Goal: Communication & Community: Share content

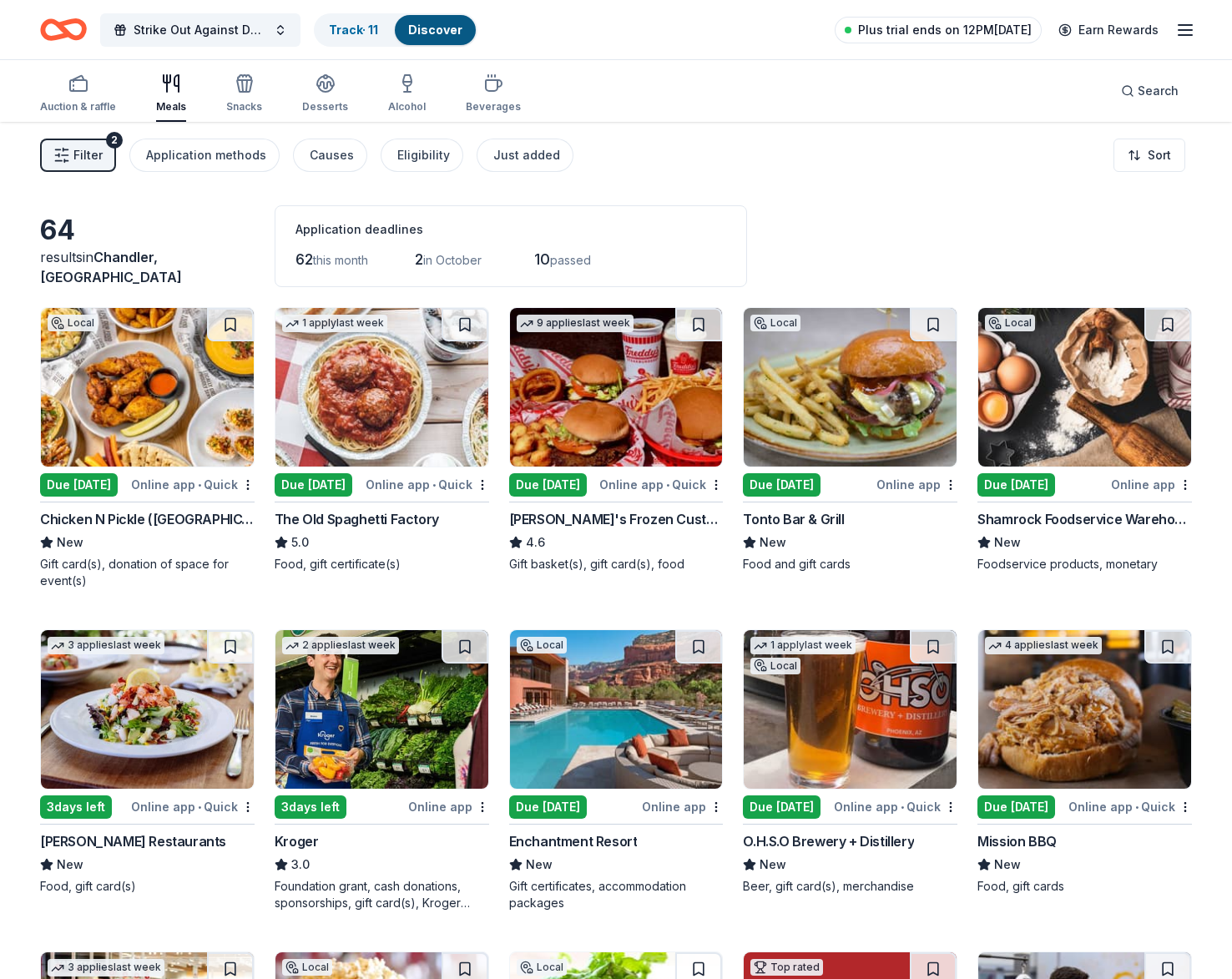
click at [994, 38] on span "Plus trial ends on 12PM, 9/25" at bounding box center [945, 31] width 174 height 20
click at [1108, 19] on link "Earn Rewards" at bounding box center [1109, 30] width 120 height 30
click at [1107, 21] on link "Earn Rewards" at bounding box center [1109, 30] width 120 height 30
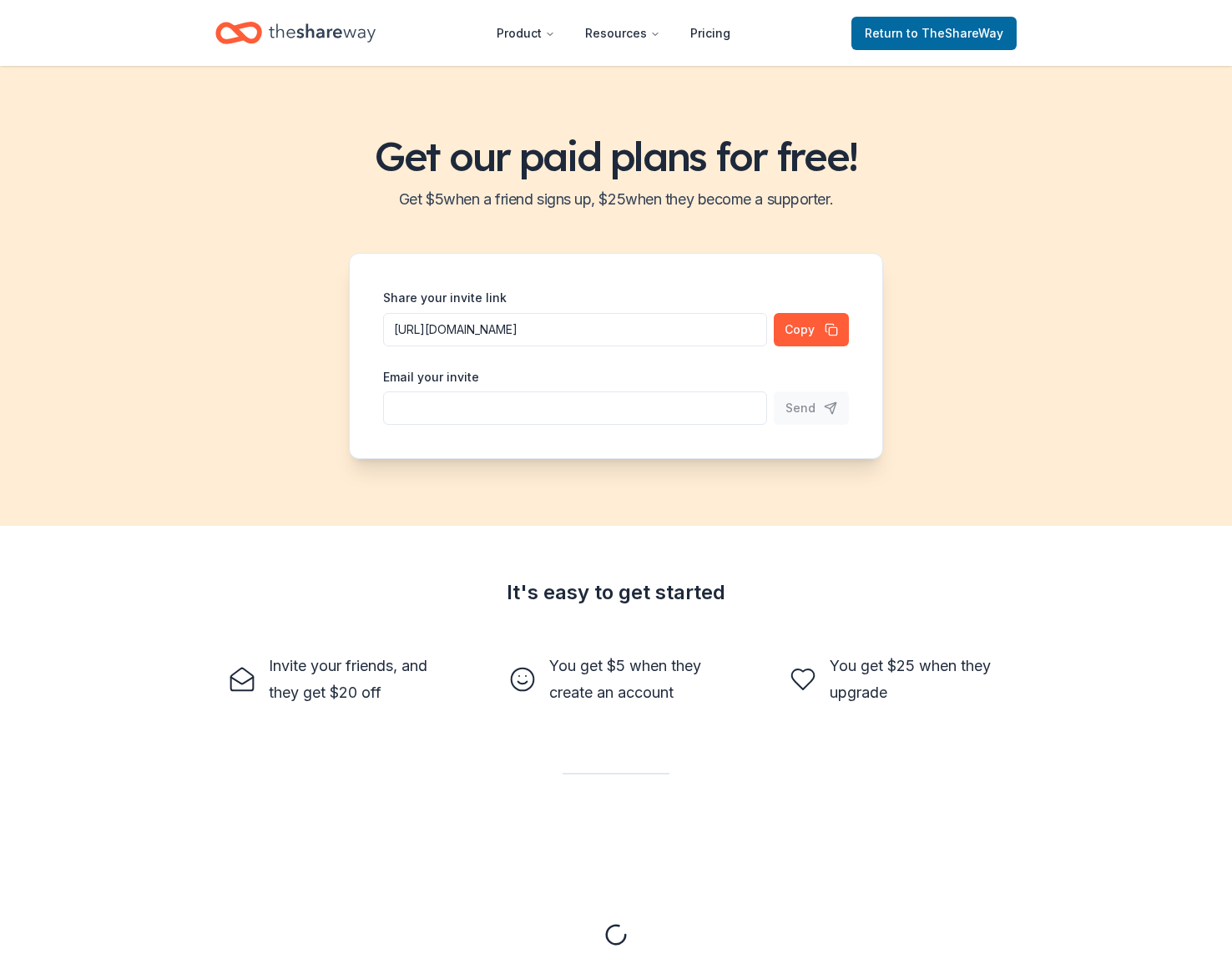
click at [1089, 30] on header "Product Resources Pricing Return to TheShareWay" at bounding box center [616, 32] width 1232 height 66
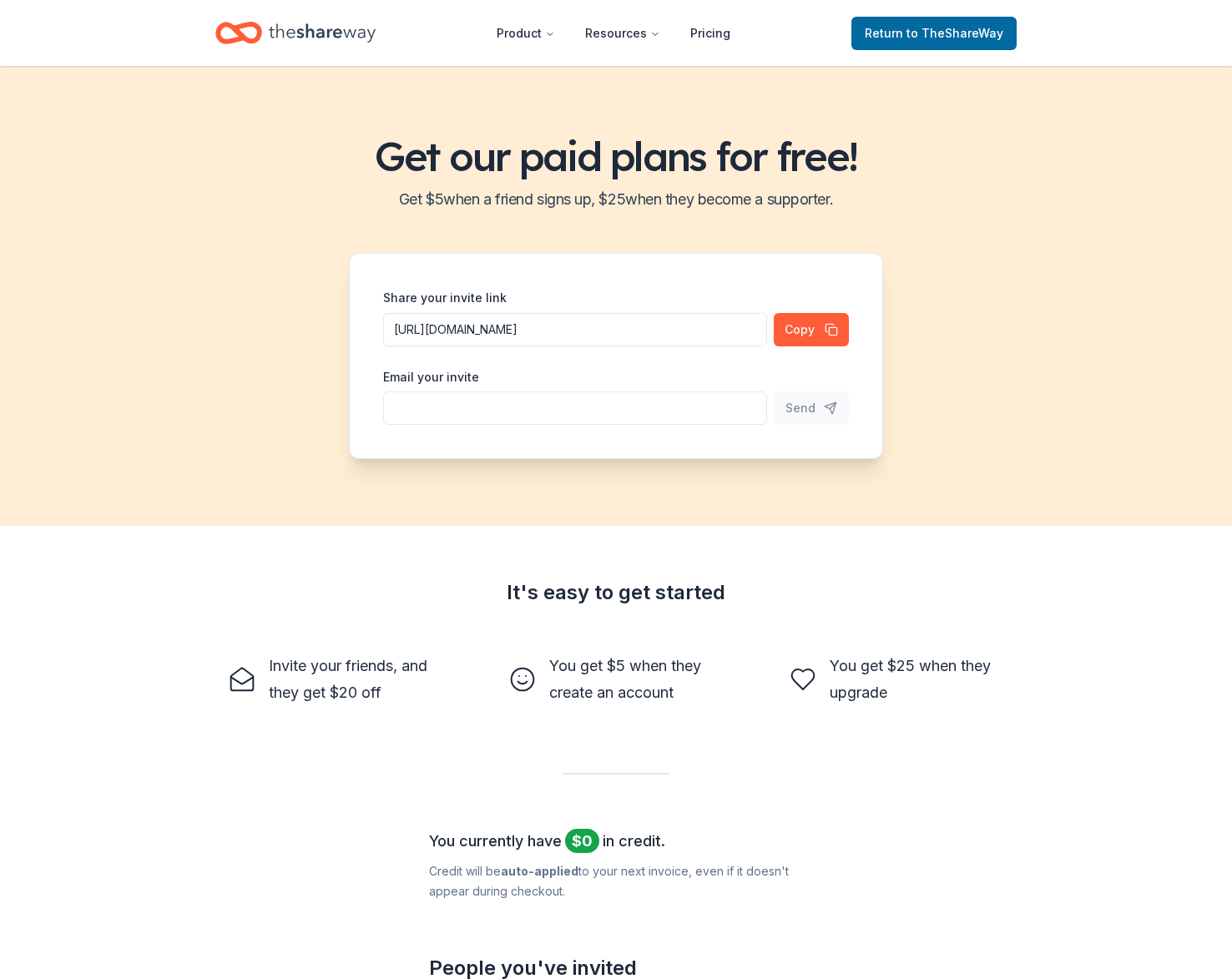
click at [603, 418] on input "Share your invite link" at bounding box center [575, 408] width 384 height 33
click at [601, 371] on div "Email your invite" at bounding box center [575, 396] width 384 height 59
click at [590, 407] on input "Share your invite link" at bounding box center [575, 408] width 384 height 33
click at [685, 403] on input "Share your invite link" at bounding box center [575, 408] width 384 height 33
paste input "tiffany@worshiplife.church"
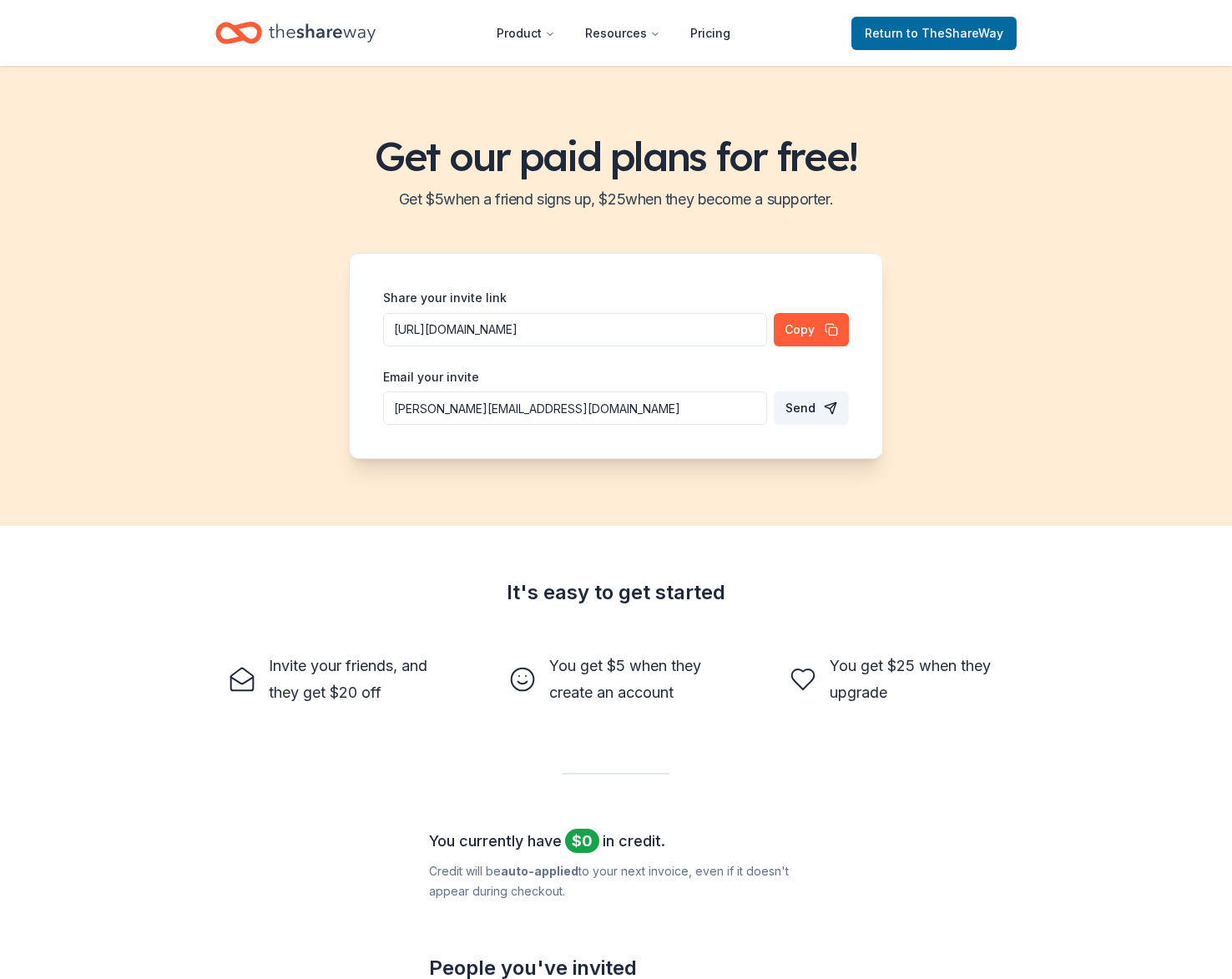
type input "tiffany@worshiplife.church"
click at [809, 405] on span "Send" at bounding box center [800, 408] width 30 height 20
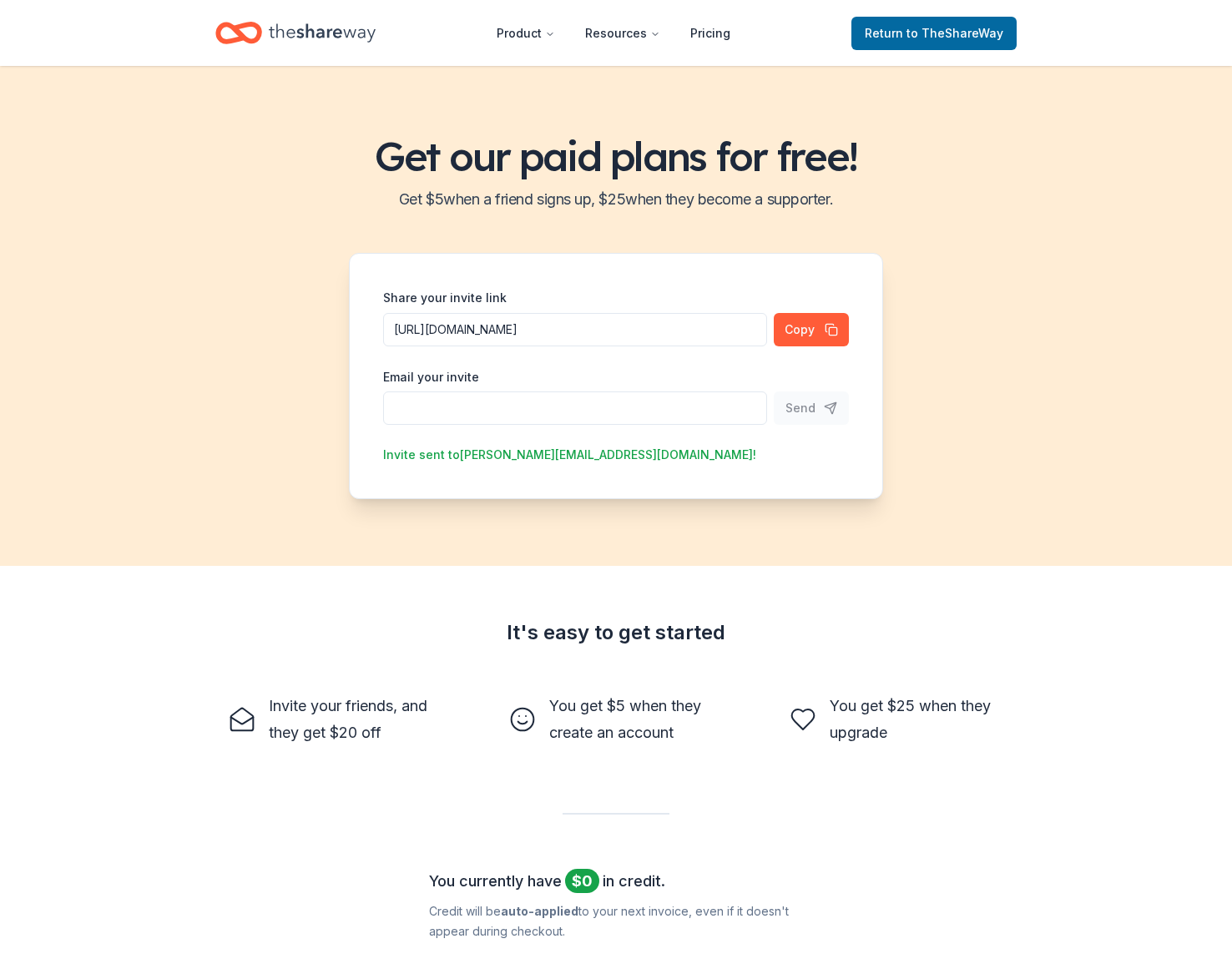
click at [548, 414] on input "Share your invite link" at bounding box center [575, 408] width 384 height 33
paste input "gt@ironsharpfit.com"
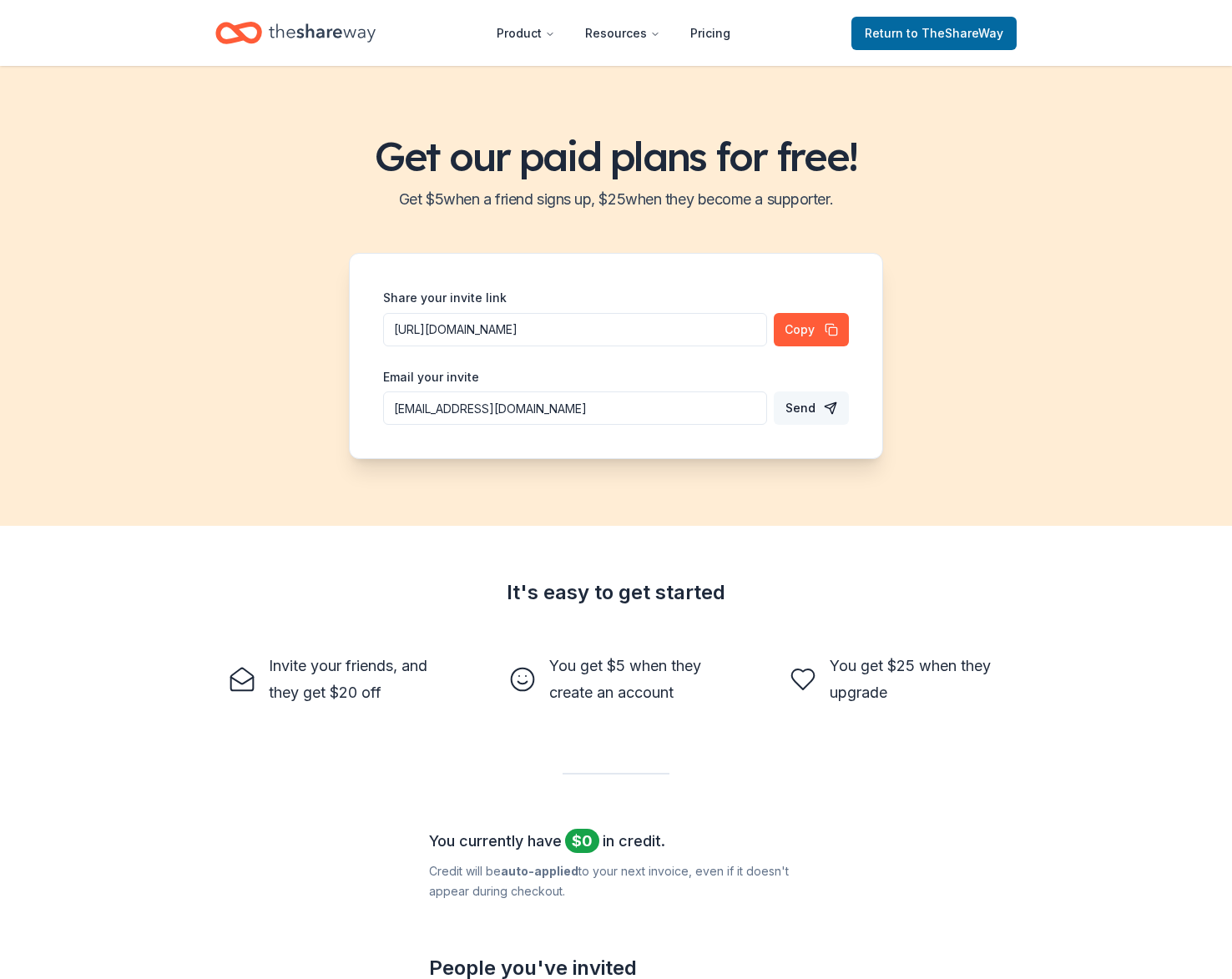
type input "gt@ironsharpfit.com"
click at [816, 408] on button "Send" at bounding box center [811, 408] width 75 height 33
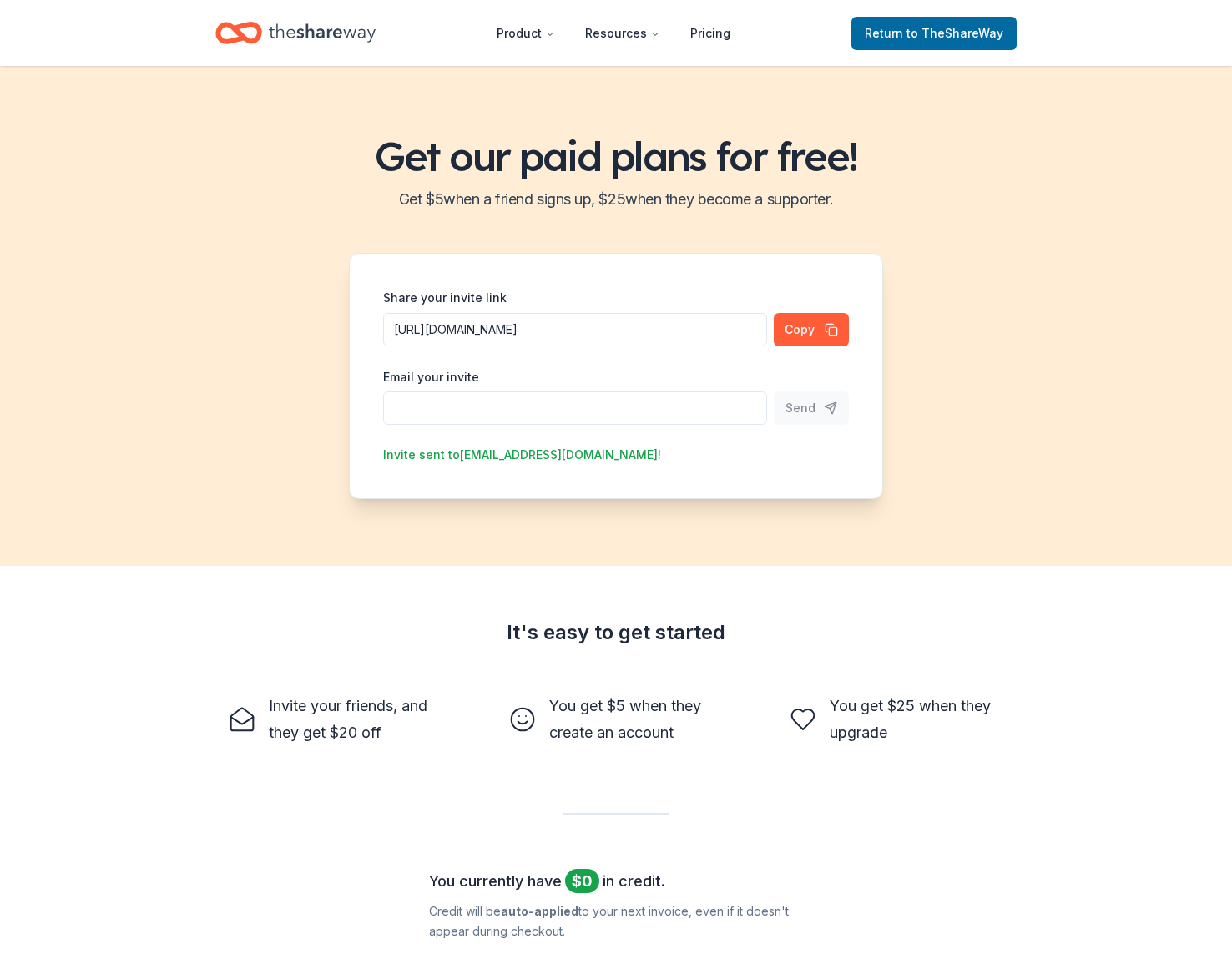
click at [648, 414] on input "Share your invite link" at bounding box center [575, 408] width 384 height 33
paste input "seroyston2@icloud.com"
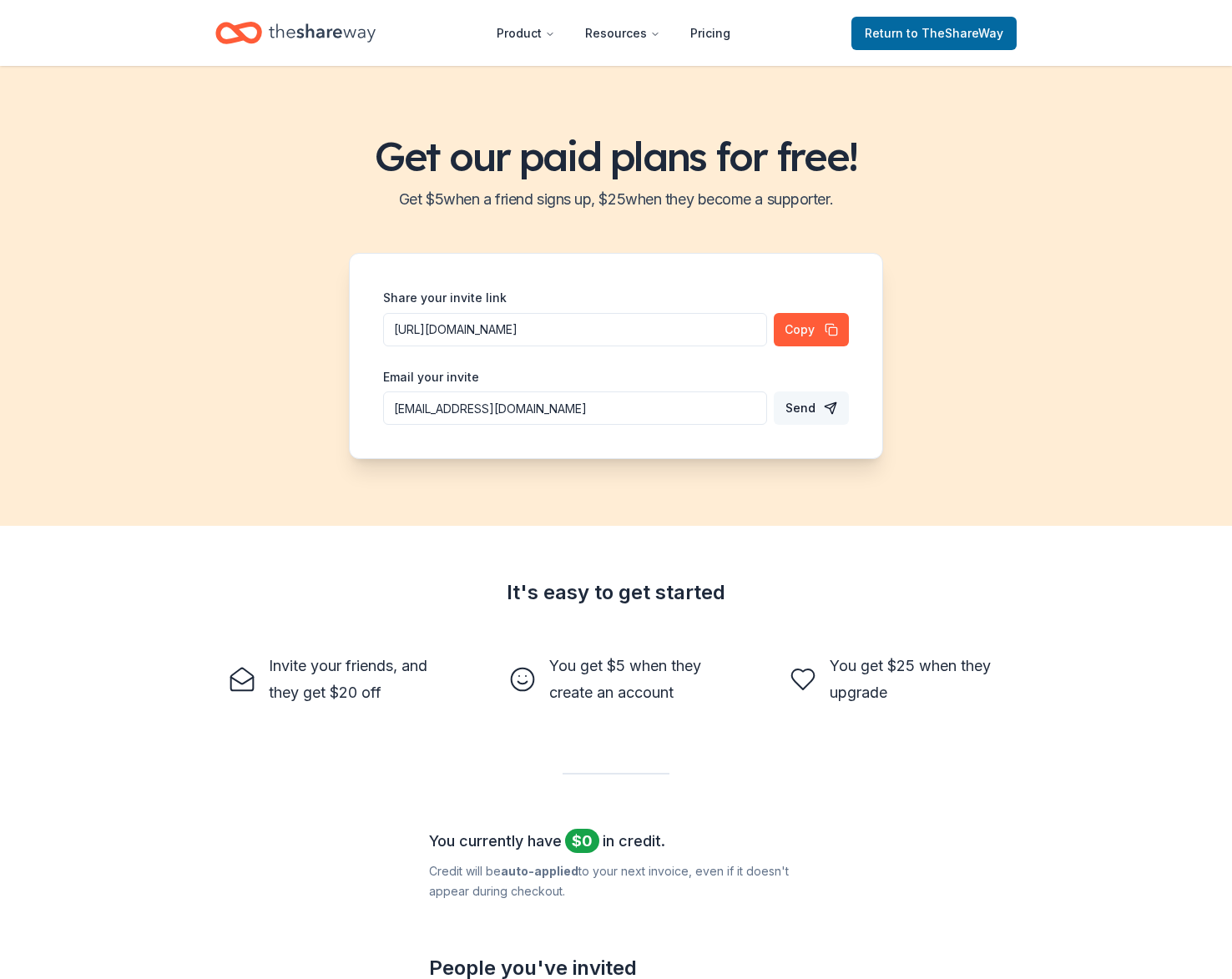
type input "seroyston2@icloud.com"
click at [828, 403] on button "Send" at bounding box center [811, 408] width 75 height 33
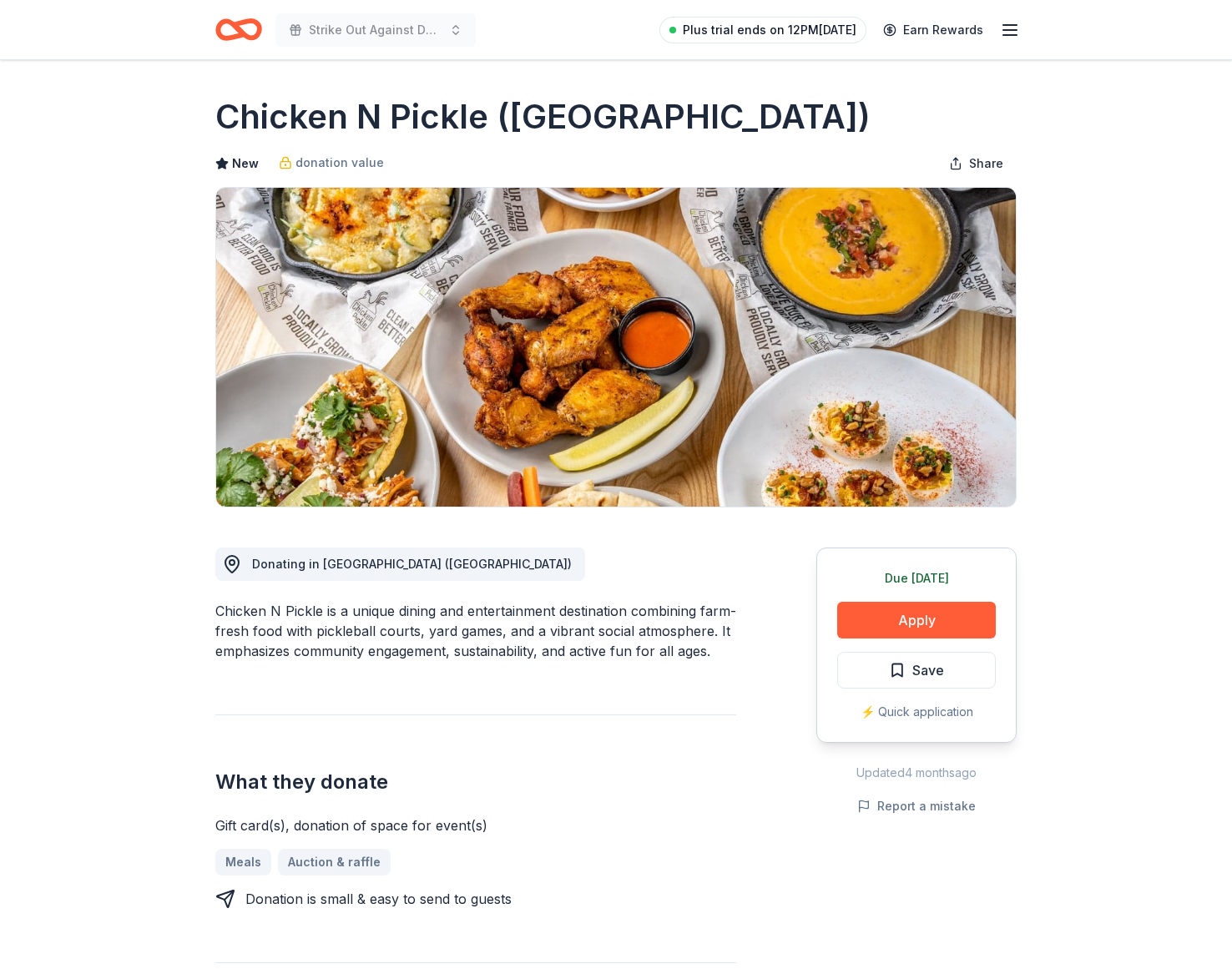
click at [765, 33] on span "Plus trial ends on 12PM, 9/25" at bounding box center [770, 31] width 174 height 20
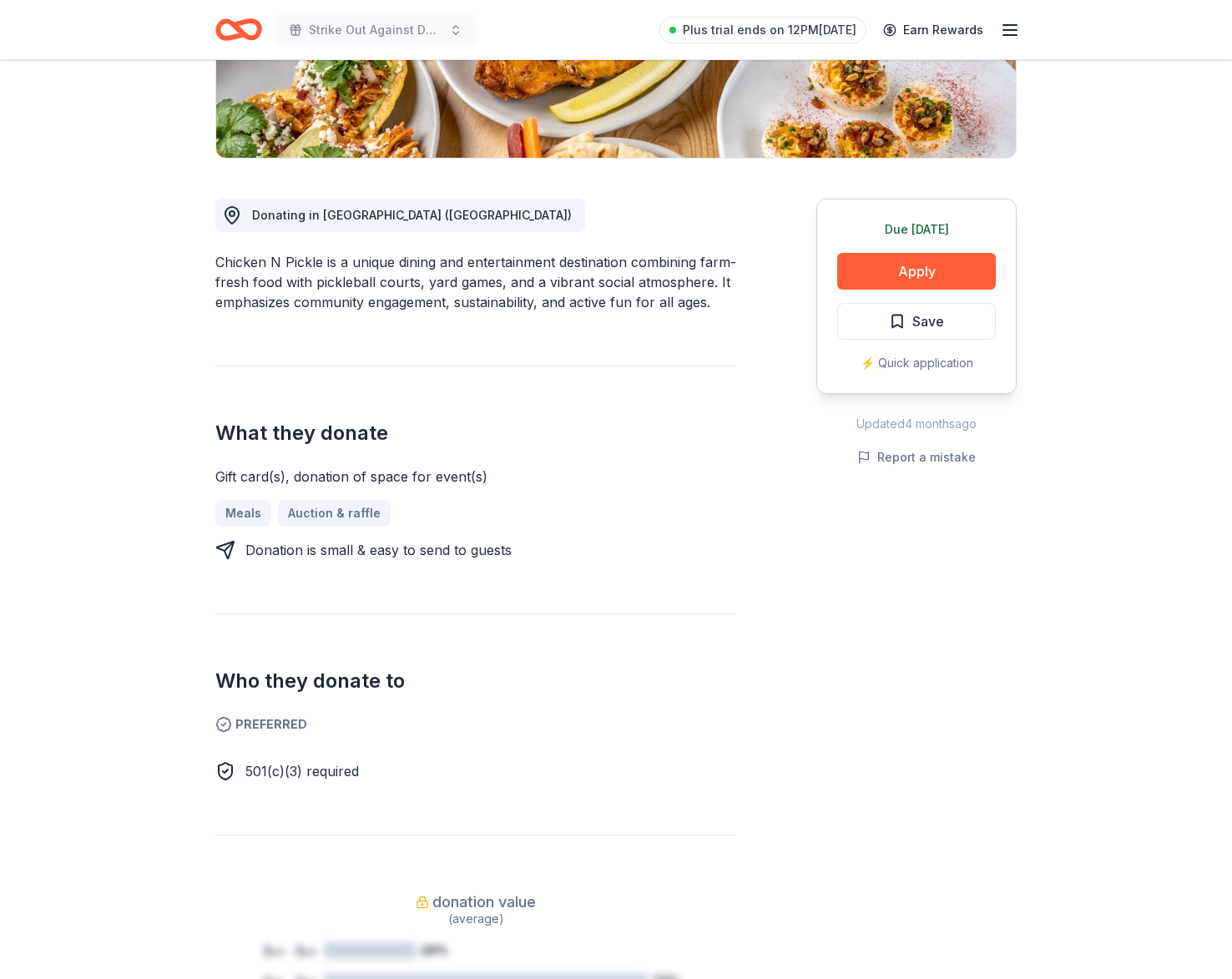
scroll to position [350, 0]
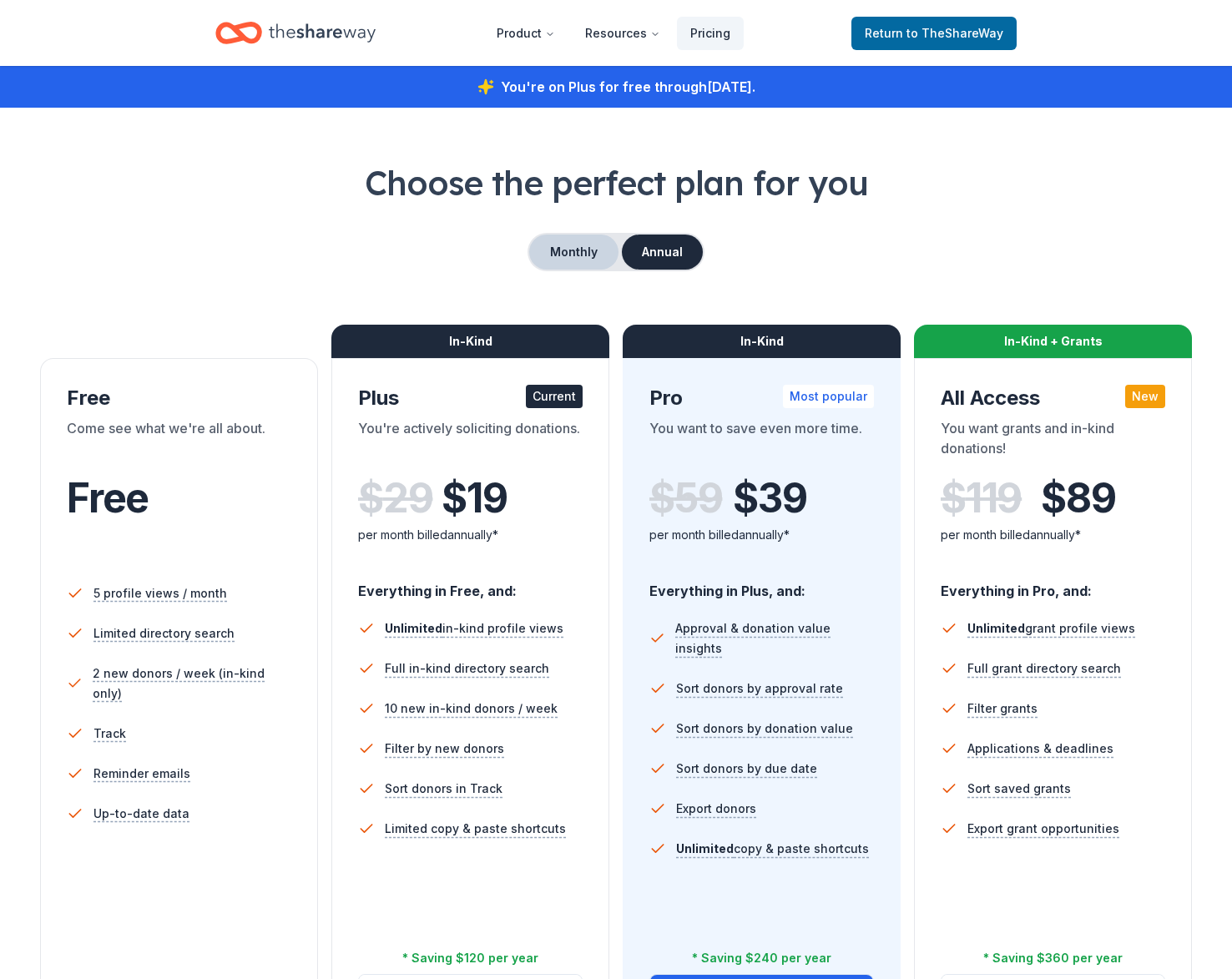
click at [566, 257] on button "Monthly" at bounding box center [574, 252] width 89 height 35
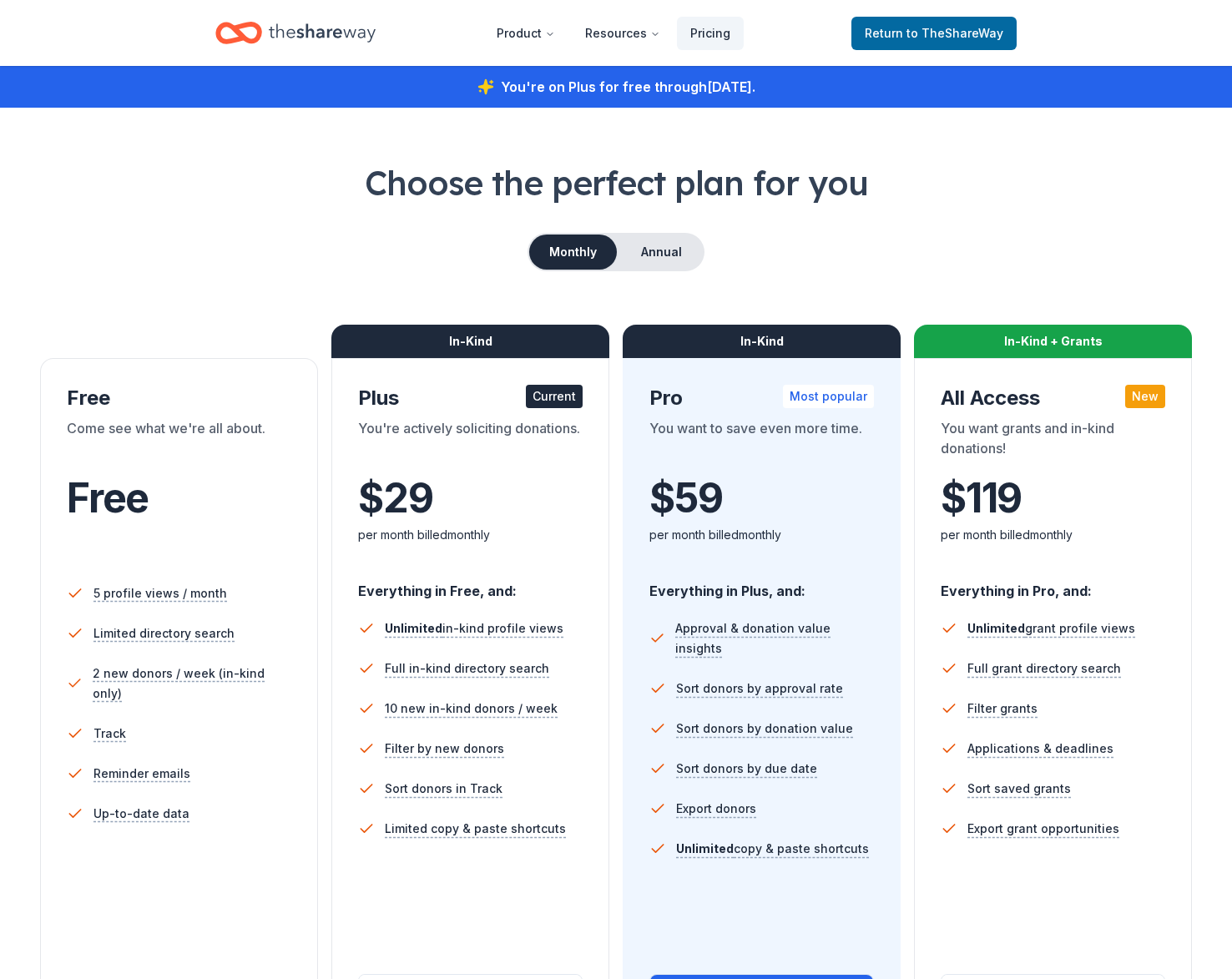
click at [302, 52] on div "Home" at bounding box center [295, 32] width 160 height 39
click at [935, 33] on span "to TheShareWay" at bounding box center [954, 32] width 97 height 14
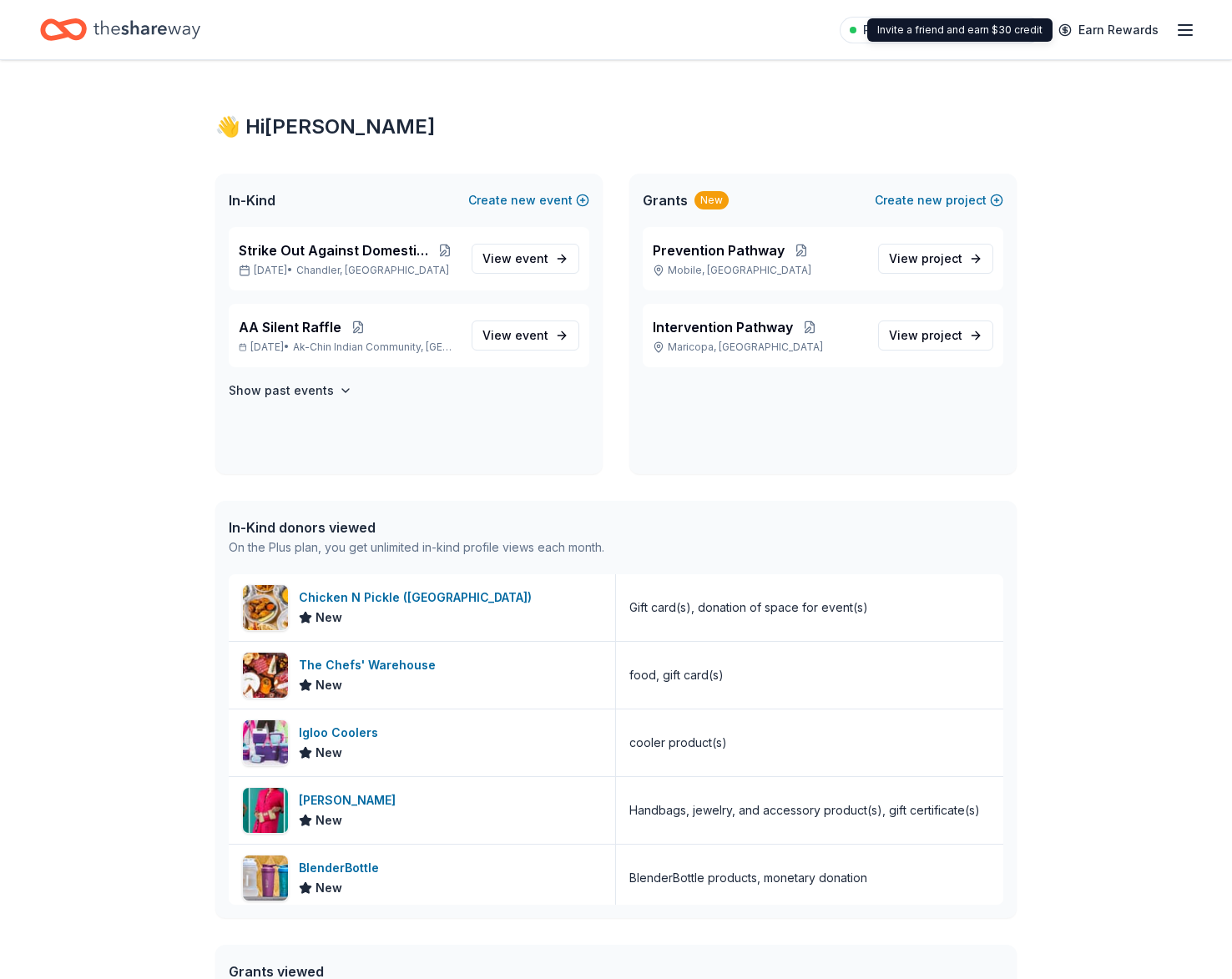
click at [1184, 30] on line "button" at bounding box center [1185, 30] width 13 height 0
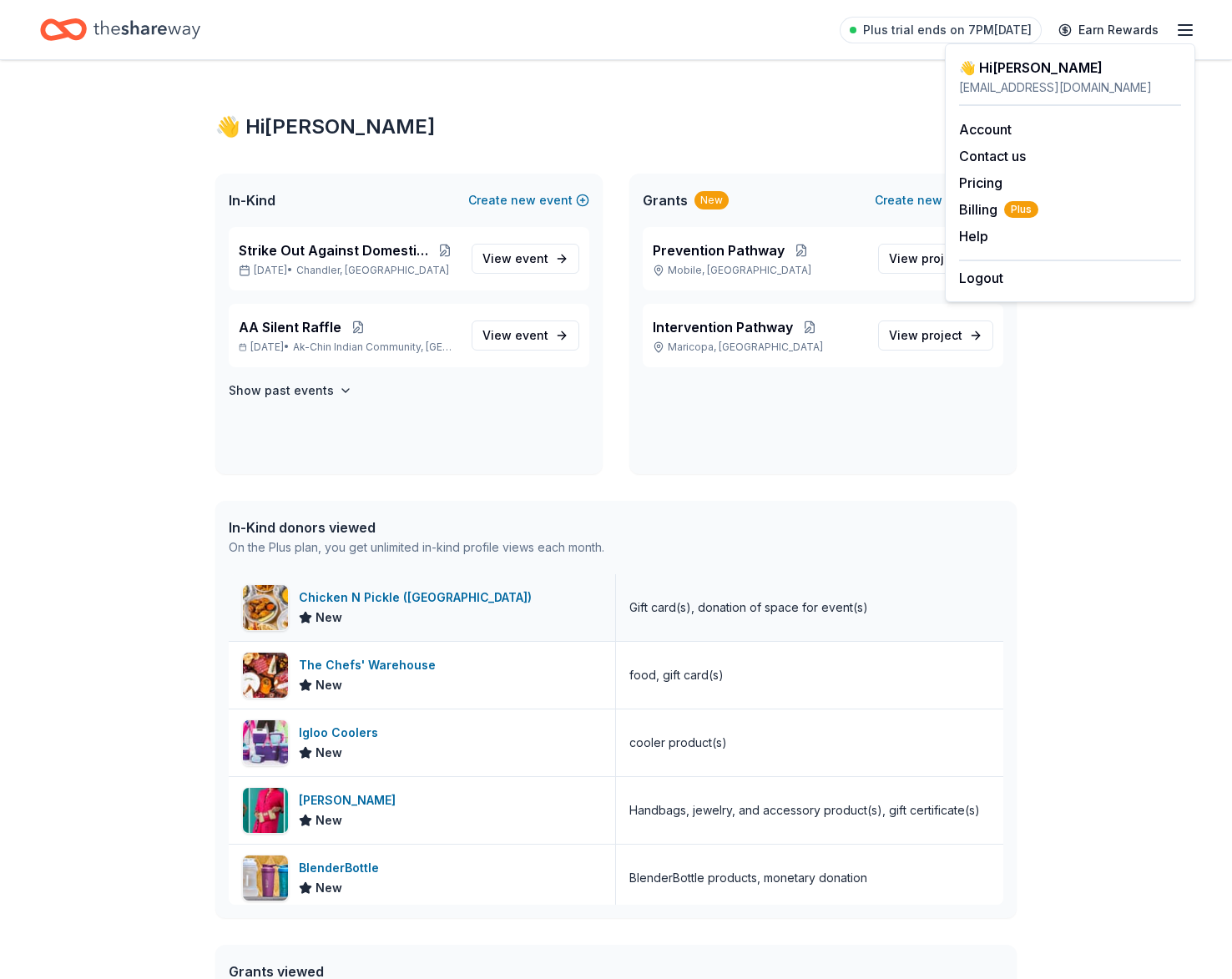
click at [386, 593] on div "Chicken N Pickle ([GEOGRAPHIC_DATA])" at bounding box center [418, 598] width 240 height 20
